Goal: Task Accomplishment & Management: Manage account settings

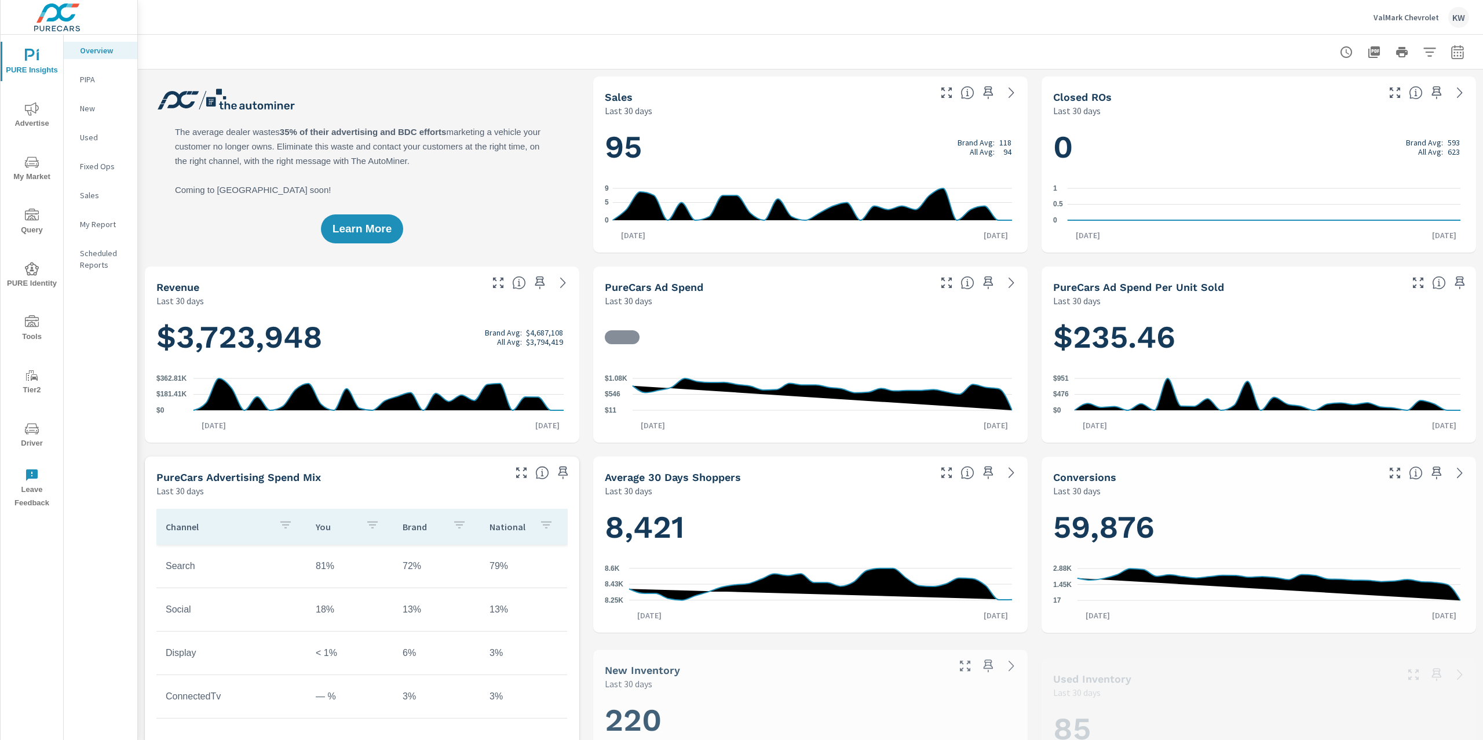
click at [1391, 17] on p "ValMark Chevrolet" at bounding box center [1405, 17] width 65 height 10
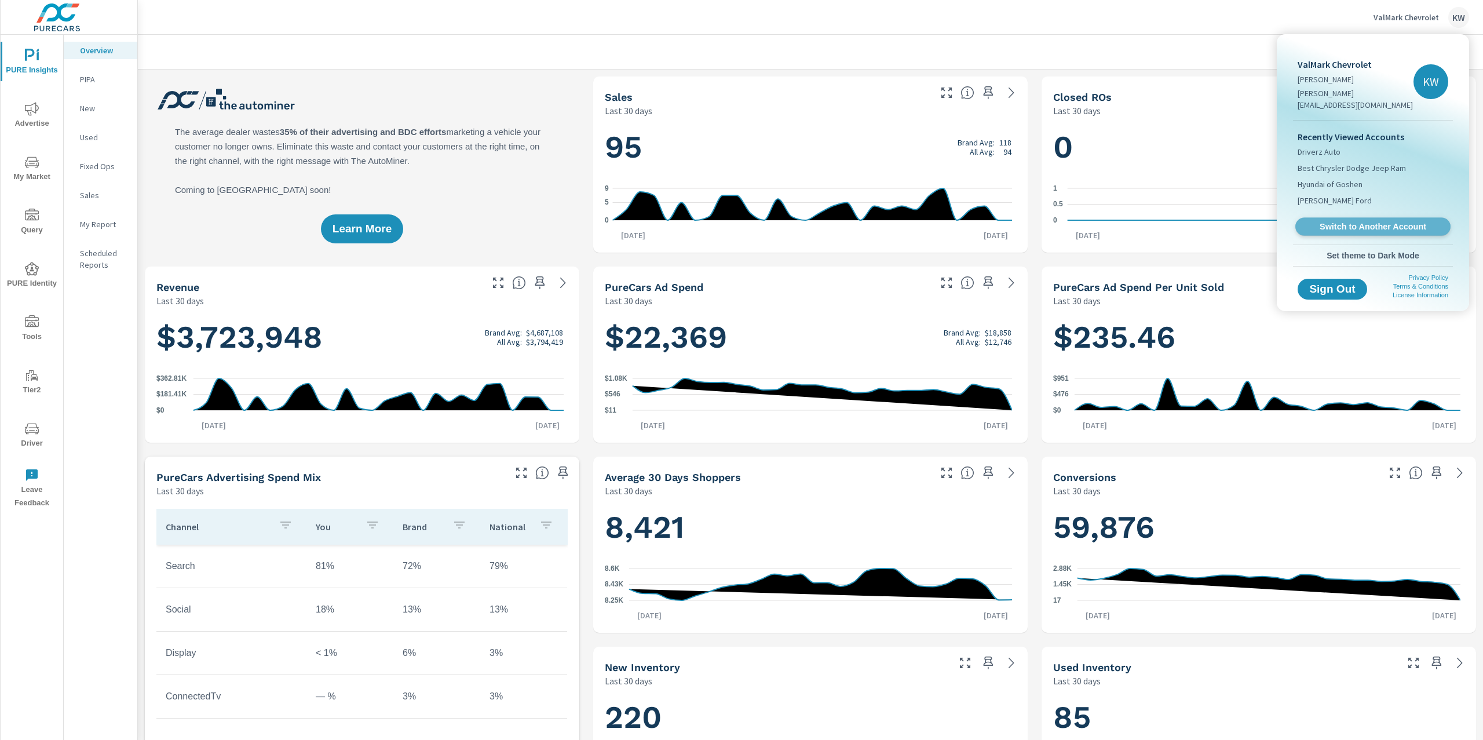
click at [1368, 221] on span "Switch to Another Account" at bounding box center [1373, 226] width 142 height 11
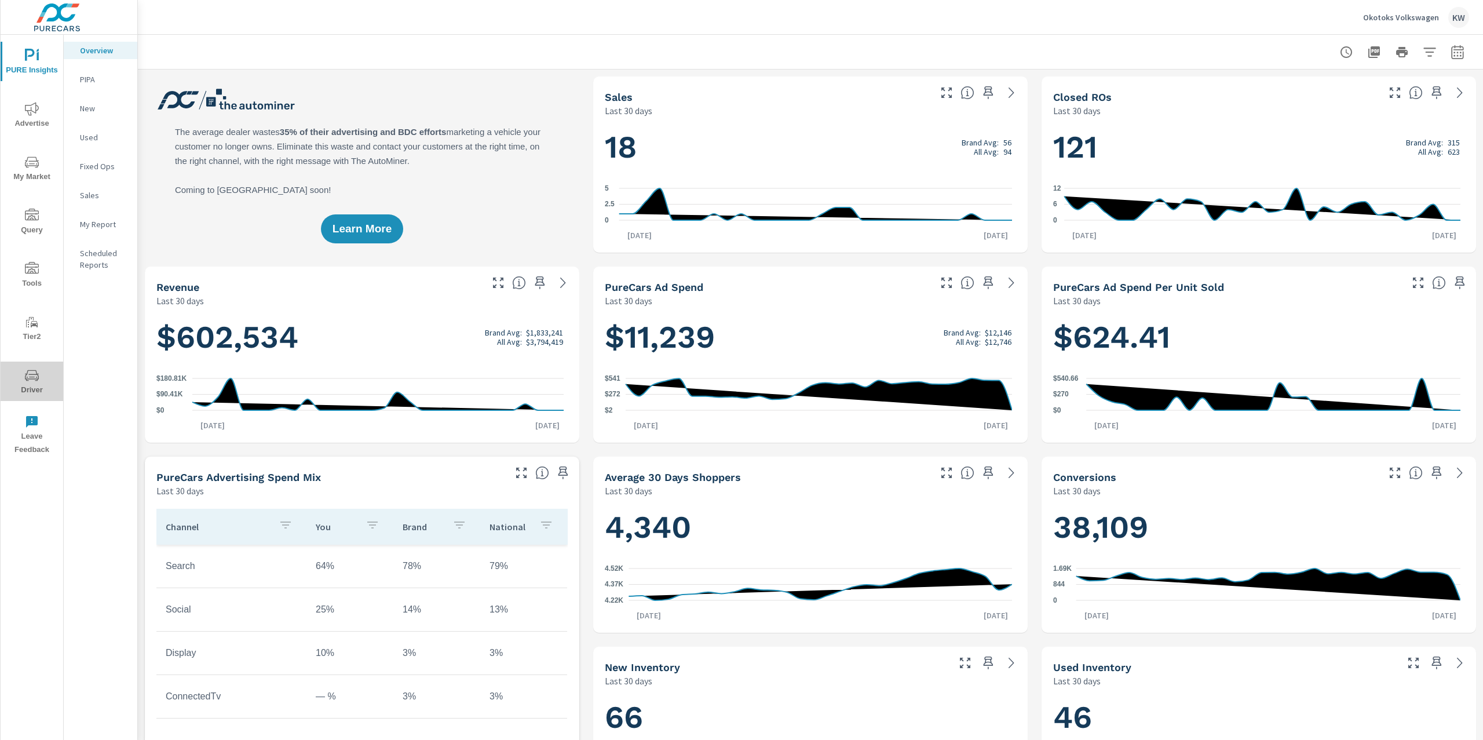
click at [39, 379] on span "Driver" at bounding box center [32, 382] width 56 height 28
